Goal: Information Seeking & Learning: Learn about a topic

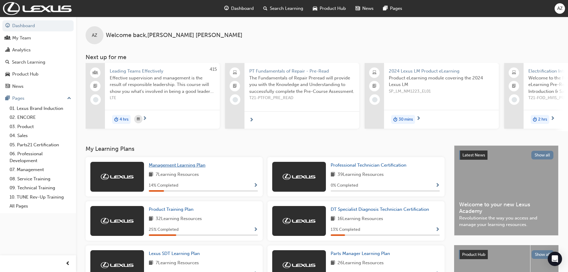
click at [163, 168] on span "Management Learning Plan" at bounding box center [177, 164] width 57 height 5
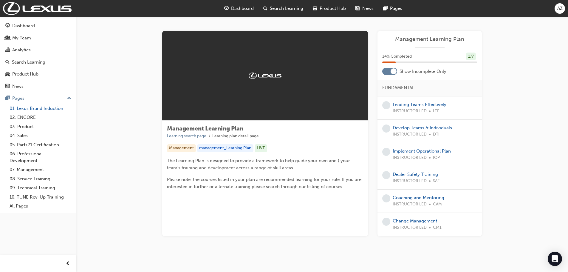
click at [27, 106] on link "01. Lexus Brand Induction" at bounding box center [40, 108] width 66 height 9
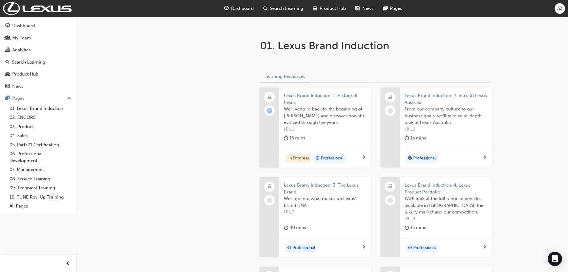
scroll to position [119, 0]
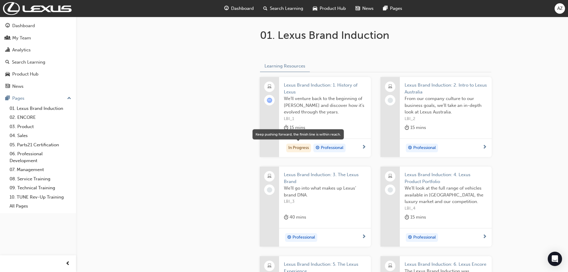
click at [294, 145] on div "In Progress" at bounding box center [298, 147] width 25 height 9
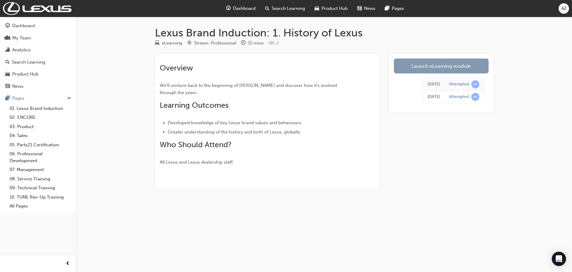
click at [426, 67] on link "Launch eLearning module" at bounding box center [441, 65] width 95 height 15
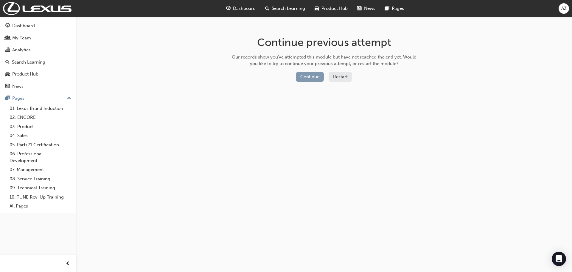
click at [302, 77] on button "Continue" at bounding box center [310, 77] width 28 height 10
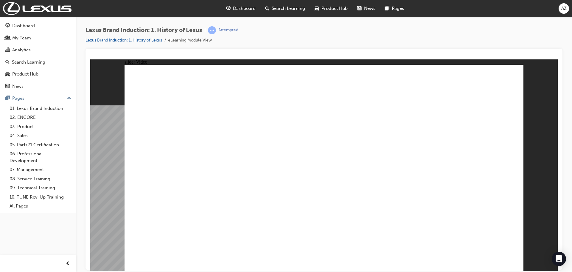
type input "110"
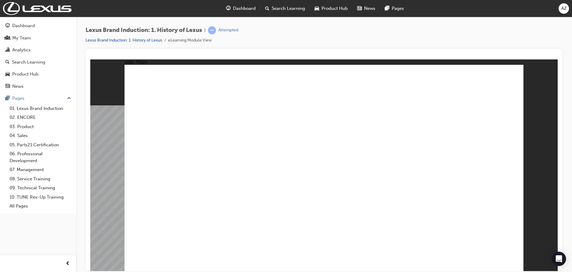
type input "33"
type input "3"
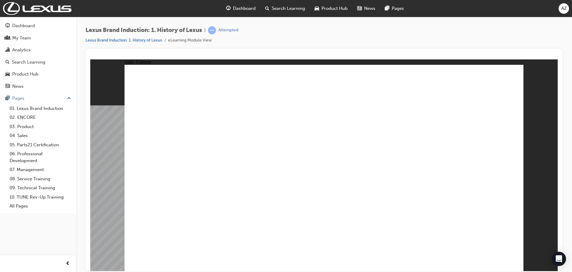
drag, startPoint x: 487, startPoint y: 171, endPoint x: 487, endPoint y: 167, distance: 3.9
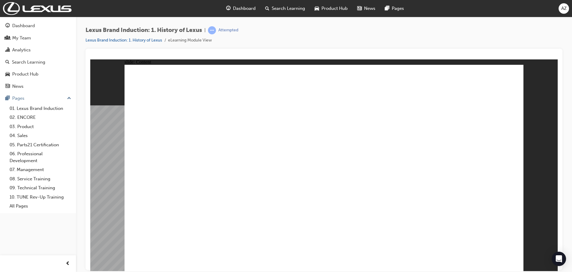
click at [285, 184] on button "OK" at bounding box center [279, 181] width 10 height 6
radio input "true"
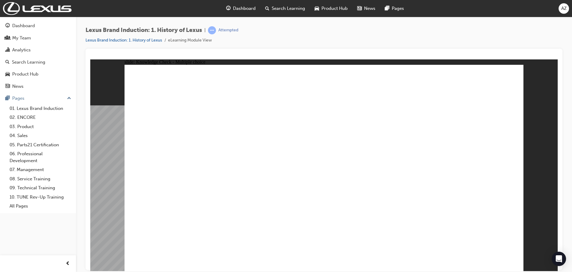
radio input "true"
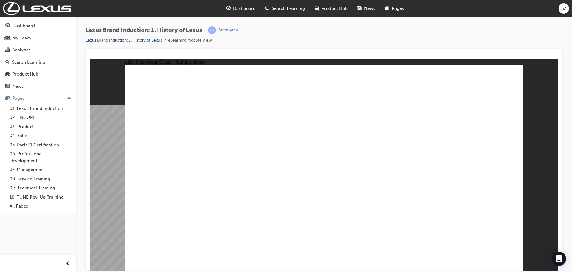
radio input "true"
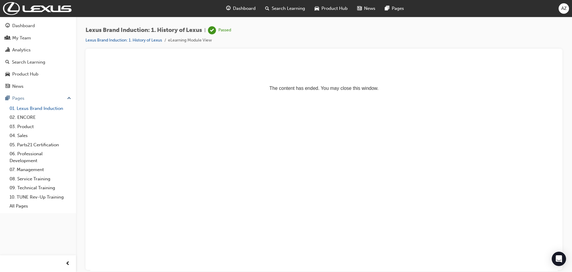
click at [29, 108] on link "01. Lexus Brand Induction" at bounding box center [40, 108] width 66 height 9
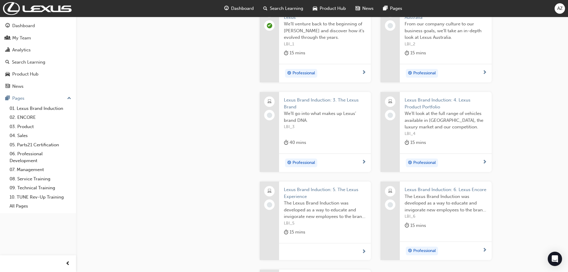
scroll to position [149, 0]
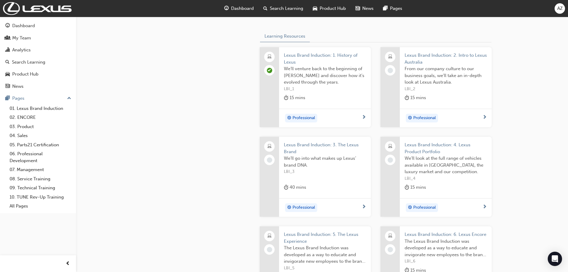
click at [418, 119] on span "Professional" at bounding box center [424, 117] width 23 height 7
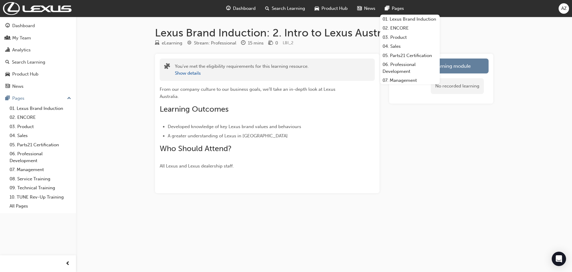
click at [414, 113] on div "Launch eLearning module No recorded learning" at bounding box center [441, 123] width 104 height 139
click at [190, 74] on button "Show details" at bounding box center [188, 73] width 26 height 7
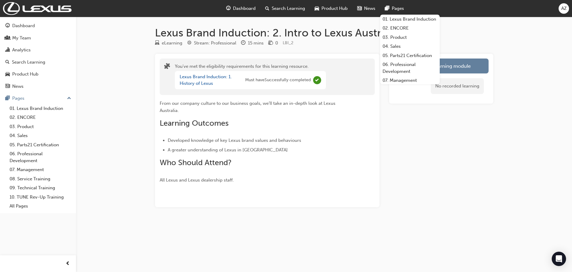
click at [414, 122] on div "Launch eLearning module No recorded learning" at bounding box center [441, 130] width 104 height 153
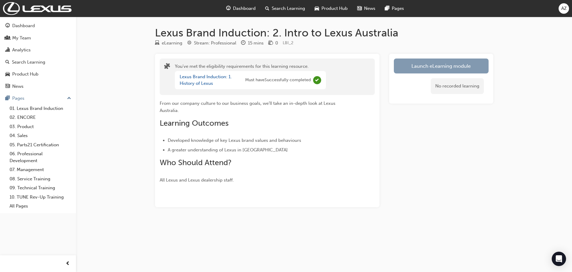
click at [452, 68] on link "Launch eLearning module" at bounding box center [441, 65] width 95 height 15
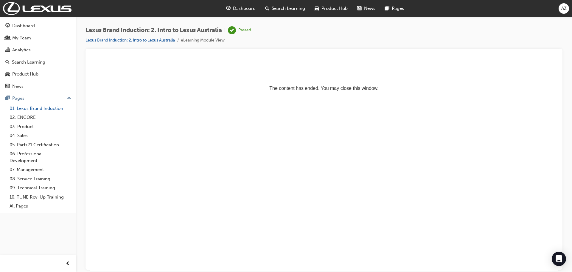
click at [25, 108] on link "01. Lexus Brand Induction" at bounding box center [40, 108] width 66 height 9
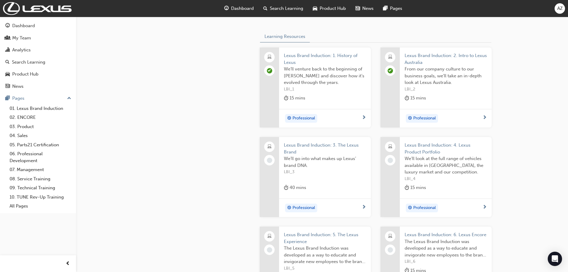
scroll to position [149, 0]
click at [303, 207] on span "Professional" at bounding box center [303, 207] width 23 height 7
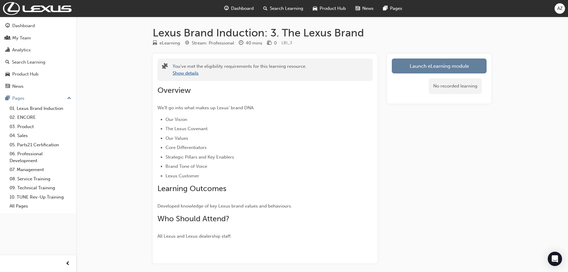
click at [182, 75] on button "Show details" at bounding box center [186, 73] width 26 height 7
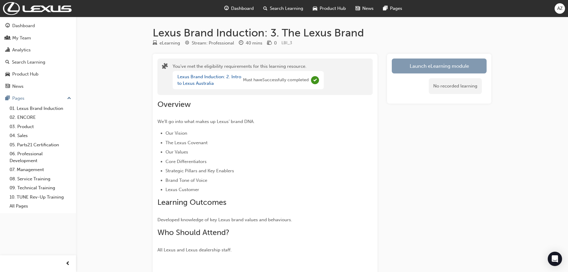
click at [427, 66] on link "Launch eLearning module" at bounding box center [439, 65] width 95 height 15
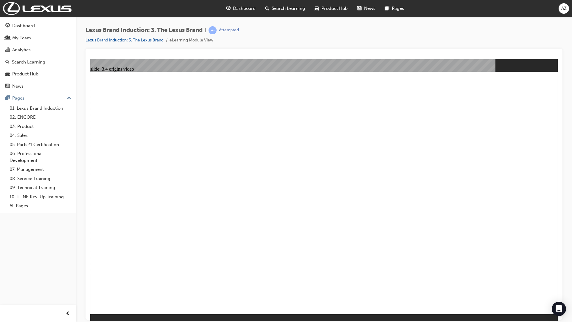
click at [501, 7] on div "Dashboard Search Learning Product Hub News Pages AZ" at bounding box center [286, 8] width 572 height 17
drag, startPoint x: 501, startPoint y: 7, endPoint x: 397, endPoint y: 40, distance: 109.4
click at [397, 40] on div "Lexus Brand Induction: 3. The Lexus Brand | Attempted Lexus Brand Induction: 3.…" at bounding box center [324, 37] width 477 height 22
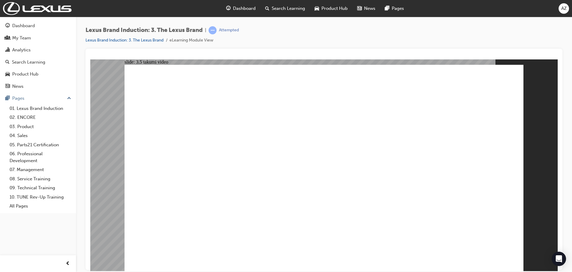
drag, startPoint x: 350, startPoint y: 133, endPoint x: 384, endPoint y: 141, distance: 34.3
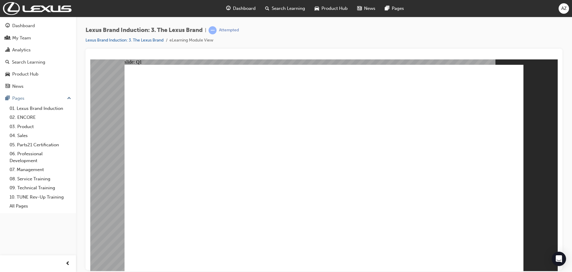
checkbox input "true"
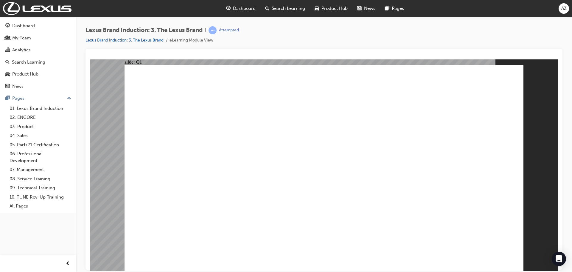
checkbox input "true"
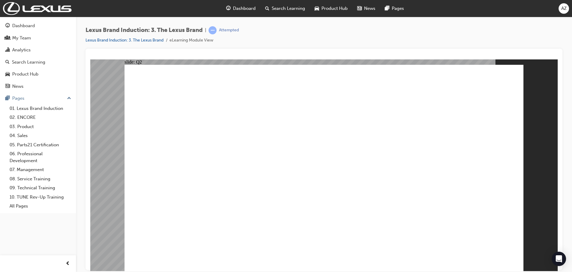
radio input "true"
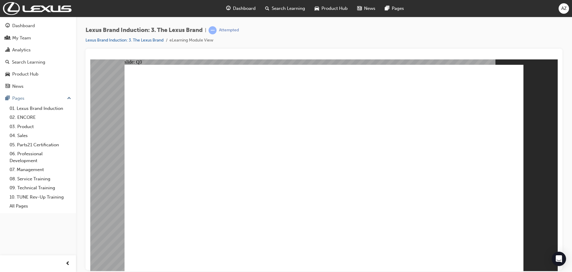
checkbox input "true"
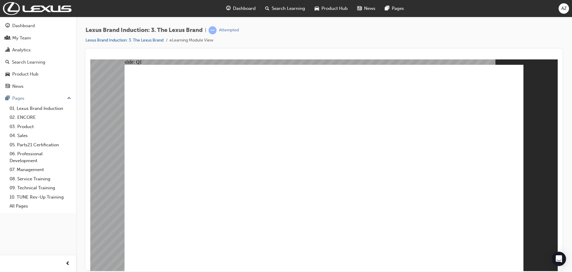
checkbox input "true"
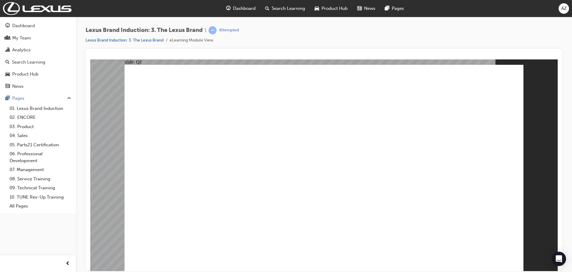
checkbox input "true"
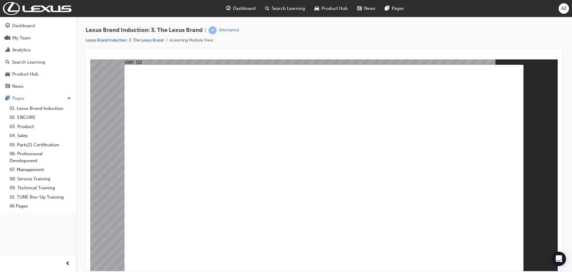
radio input "true"
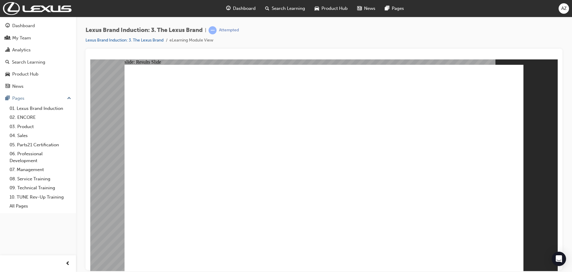
checkbox input "true"
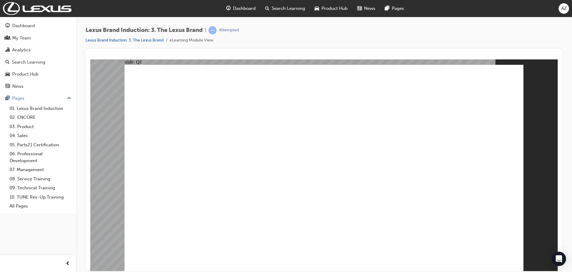
checkbox input "true"
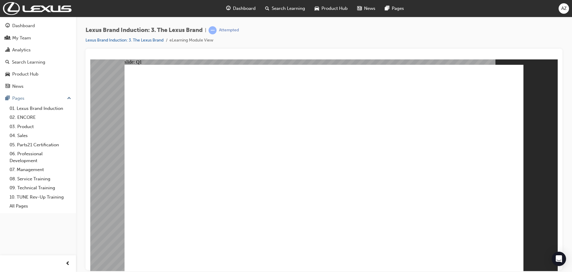
checkbox input "true"
radio input "true"
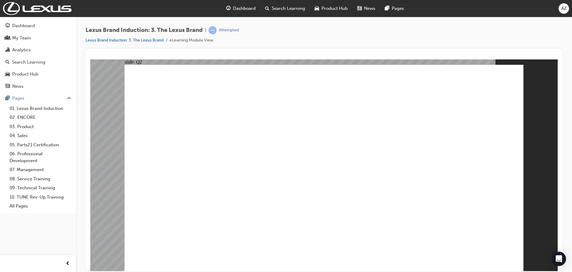
radio input "true"
